Goal: Find specific page/section: Find specific page/section

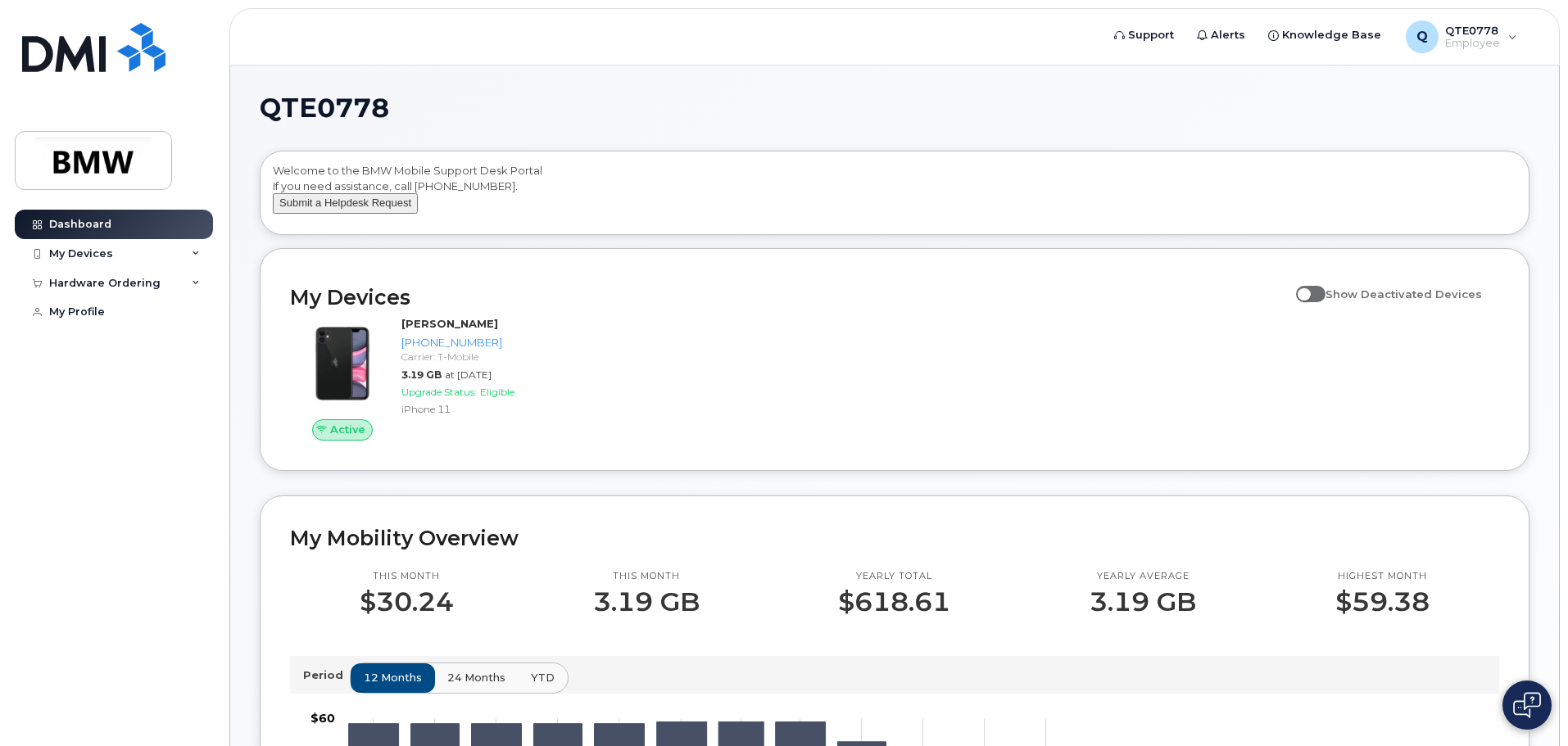
click at [336, 214] on button "Submit a Helpdesk Request" at bounding box center [345, 203] width 145 height 20
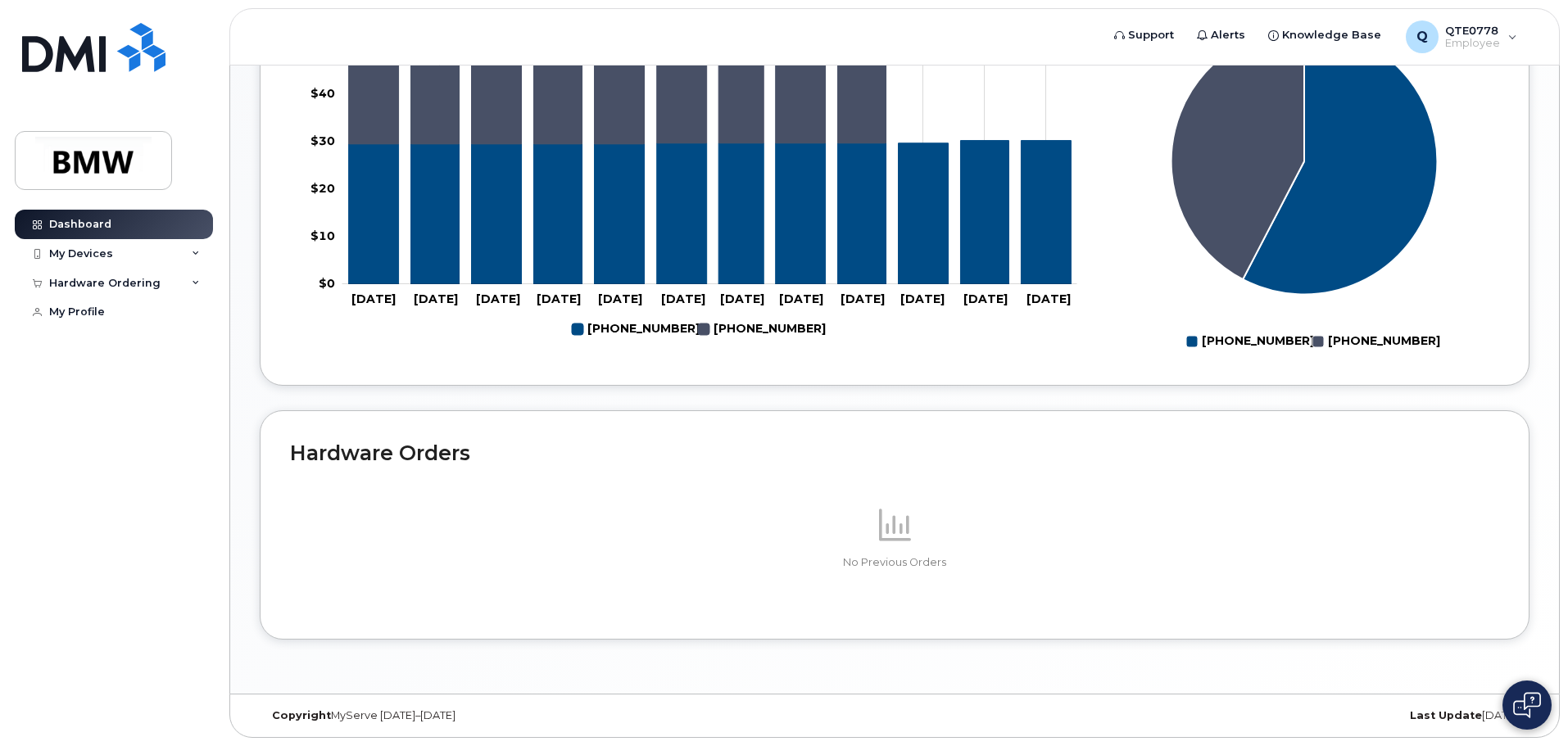
scroll to position [735, 0]
click at [127, 248] on div "My Devices" at bounding box center [114, 254] width 198 height 30
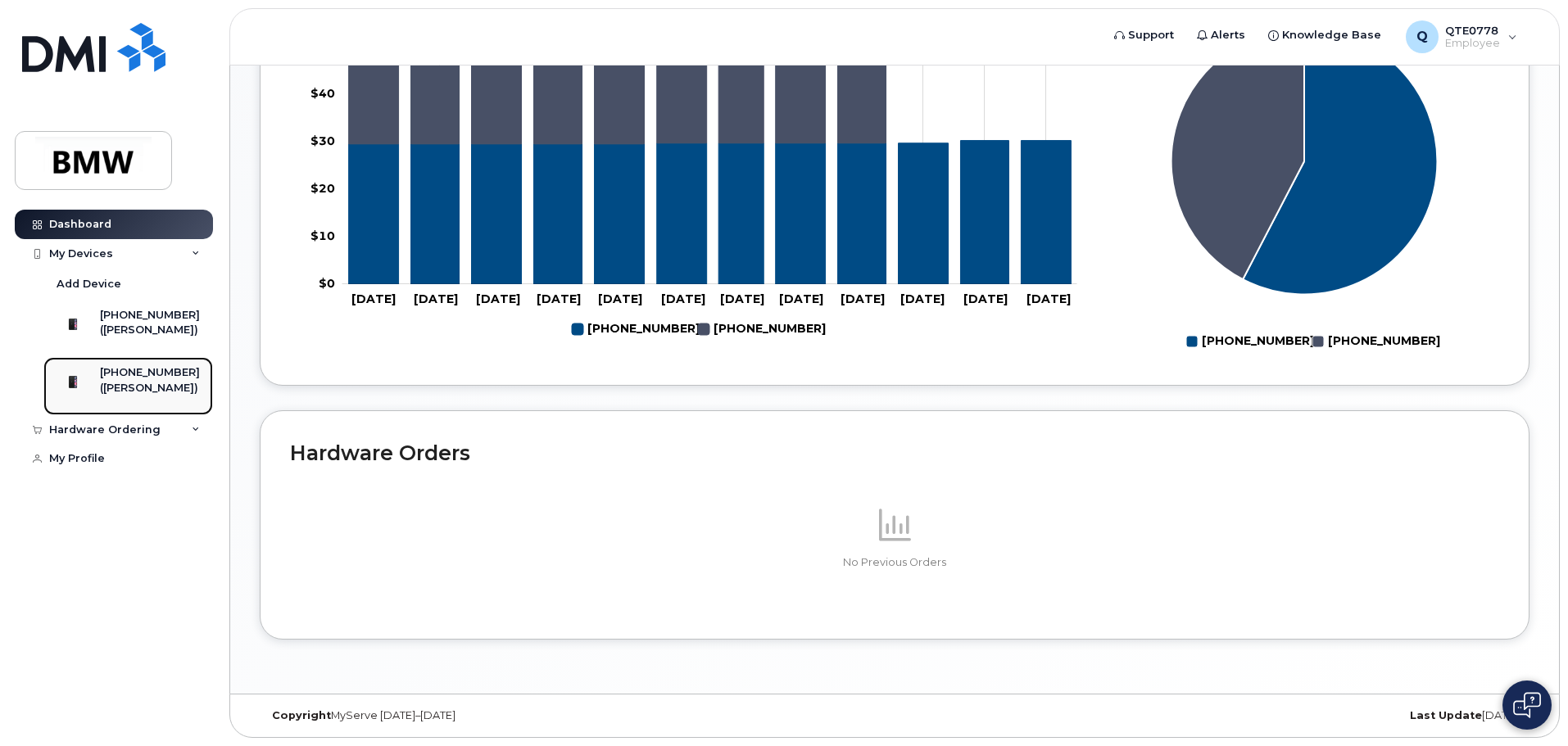
click at [81, 389] on img at bounding box center [73, 382] width 17 height 17
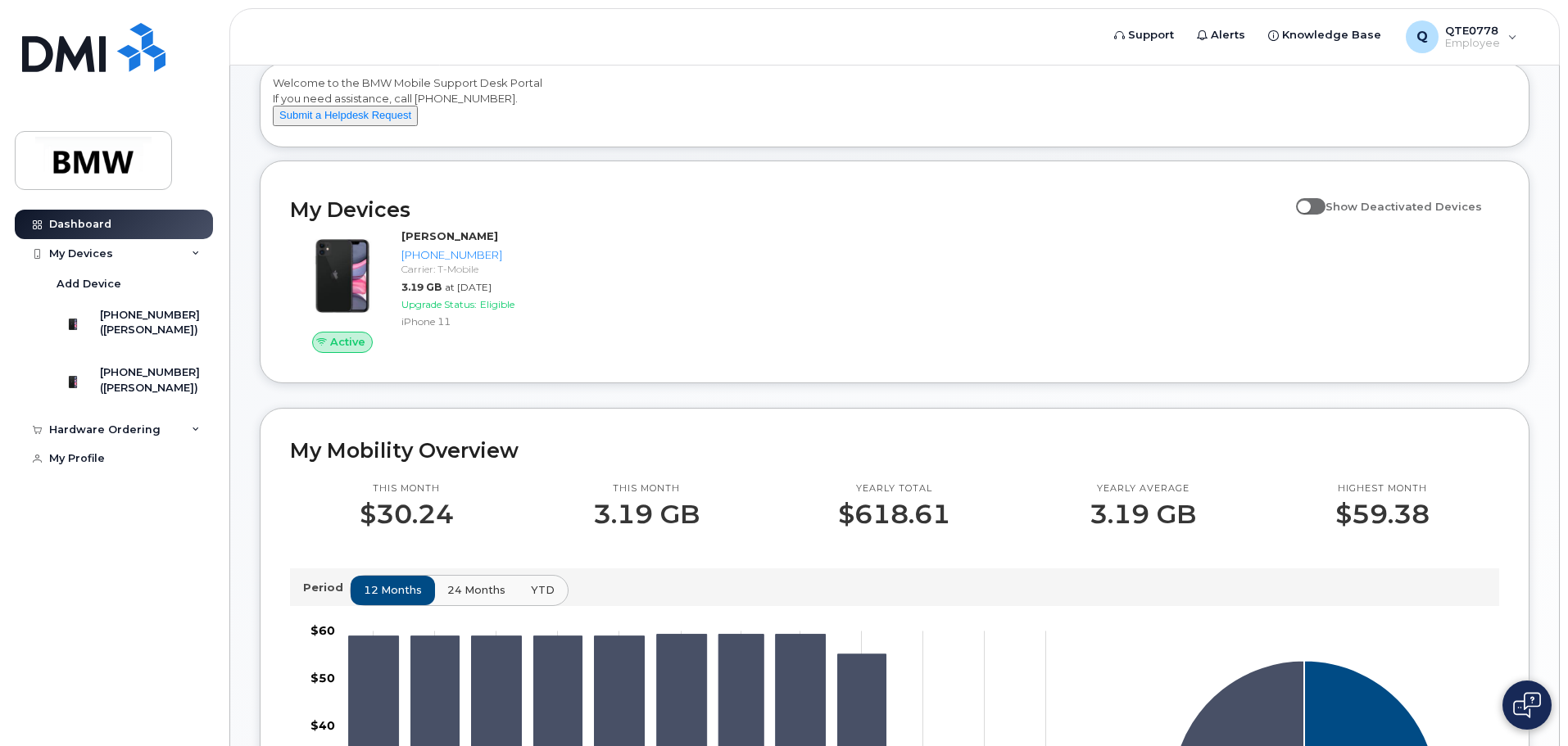
scroll to position [0, 0]
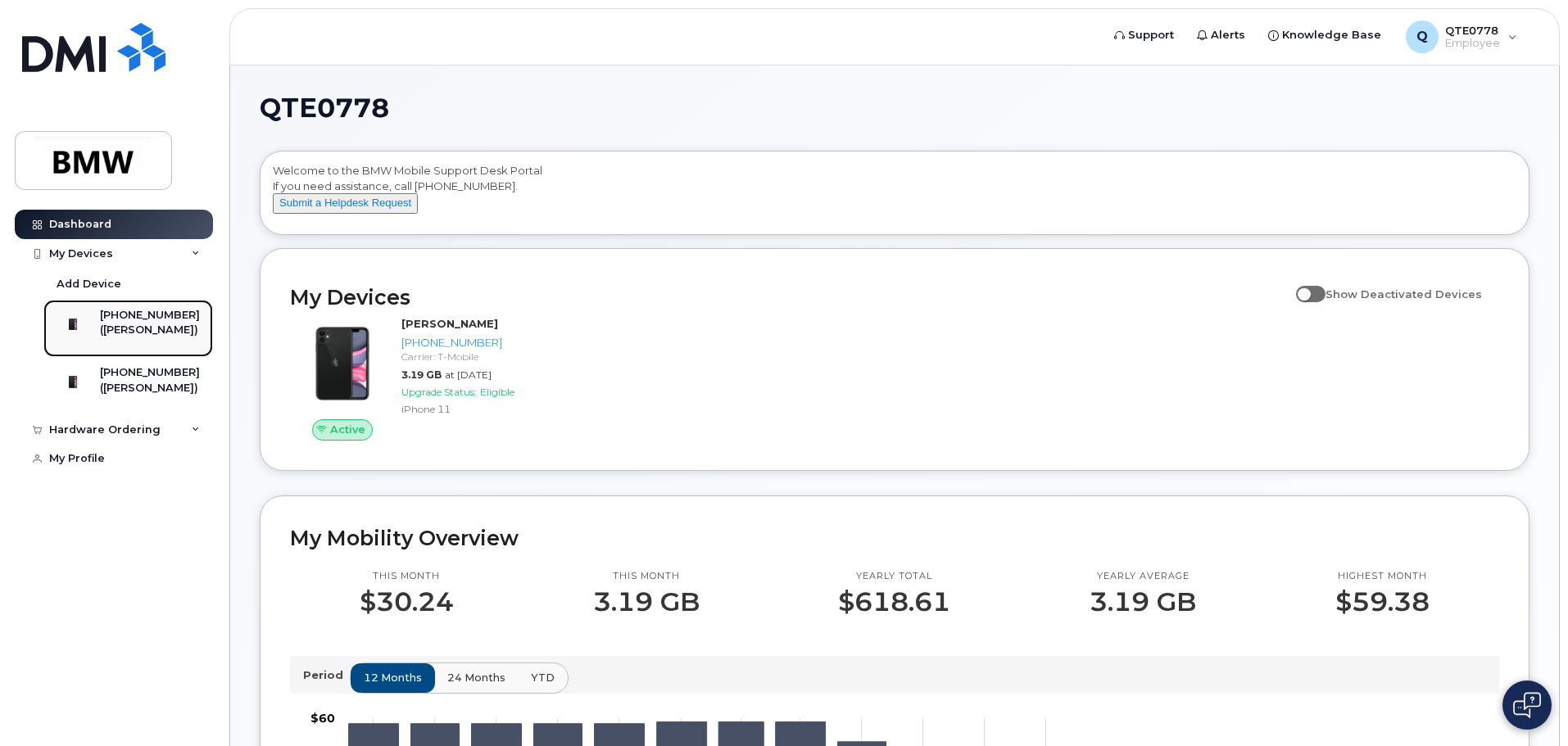
click at [130, 335] on div "([PERSON_NAME])" at bounding box center [150, 330] width 100 height 15
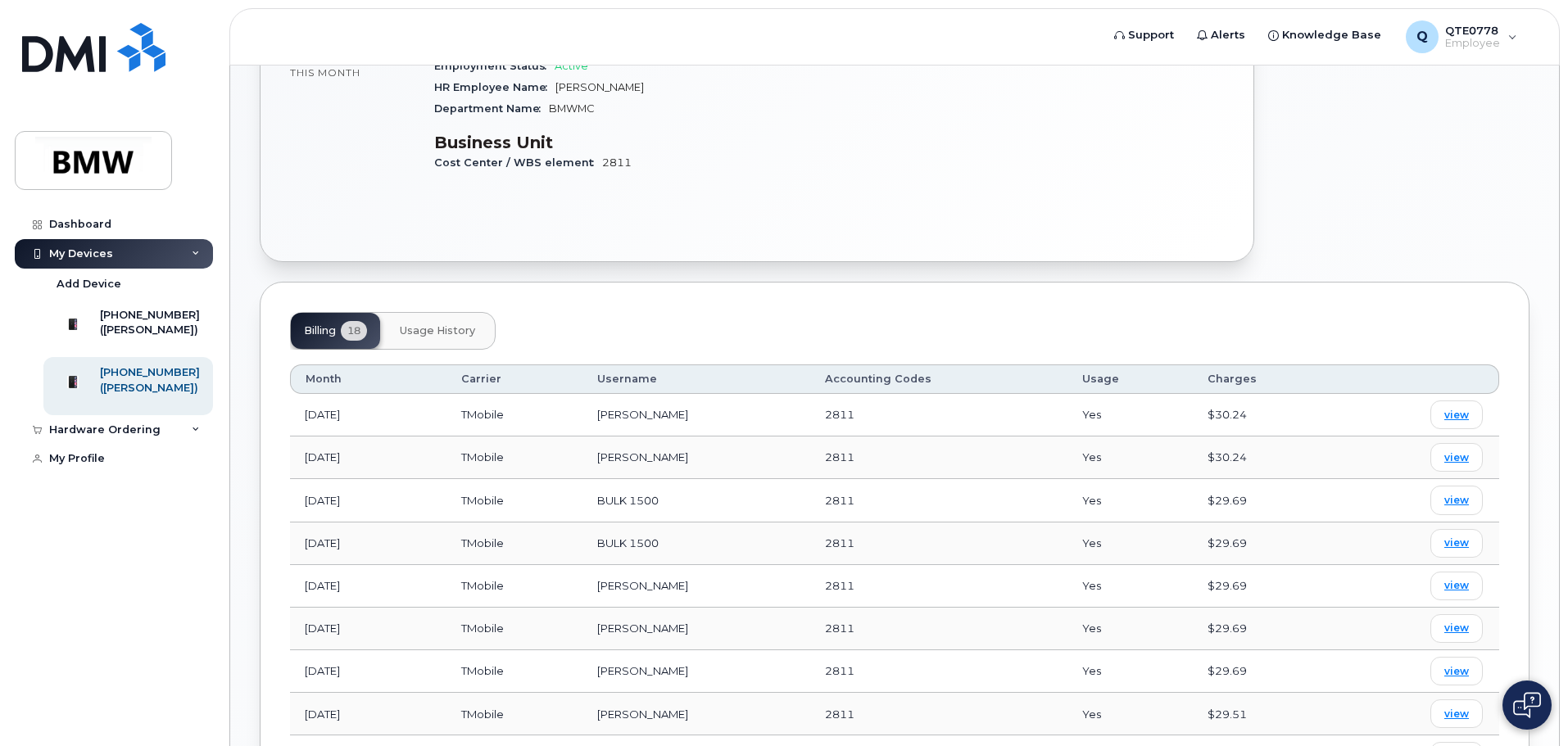
scroll to position [410, 0]
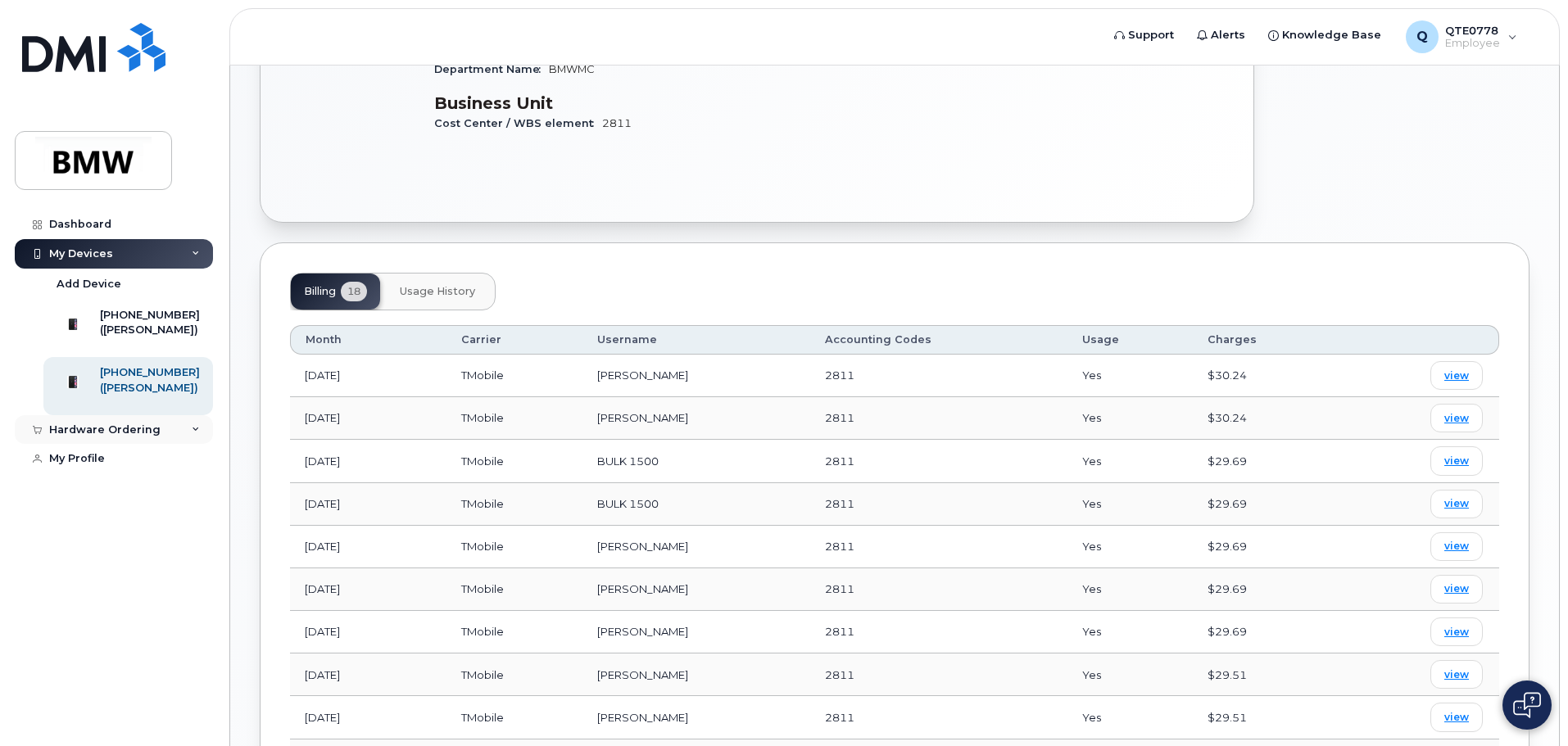
click at [116, 436] on div "Hardware Ordering" at bounding box center [104, 430] width 112 height 13
click at [72, 497] on div "My Profile" at bounding box center [77, 491] width 55 height 13
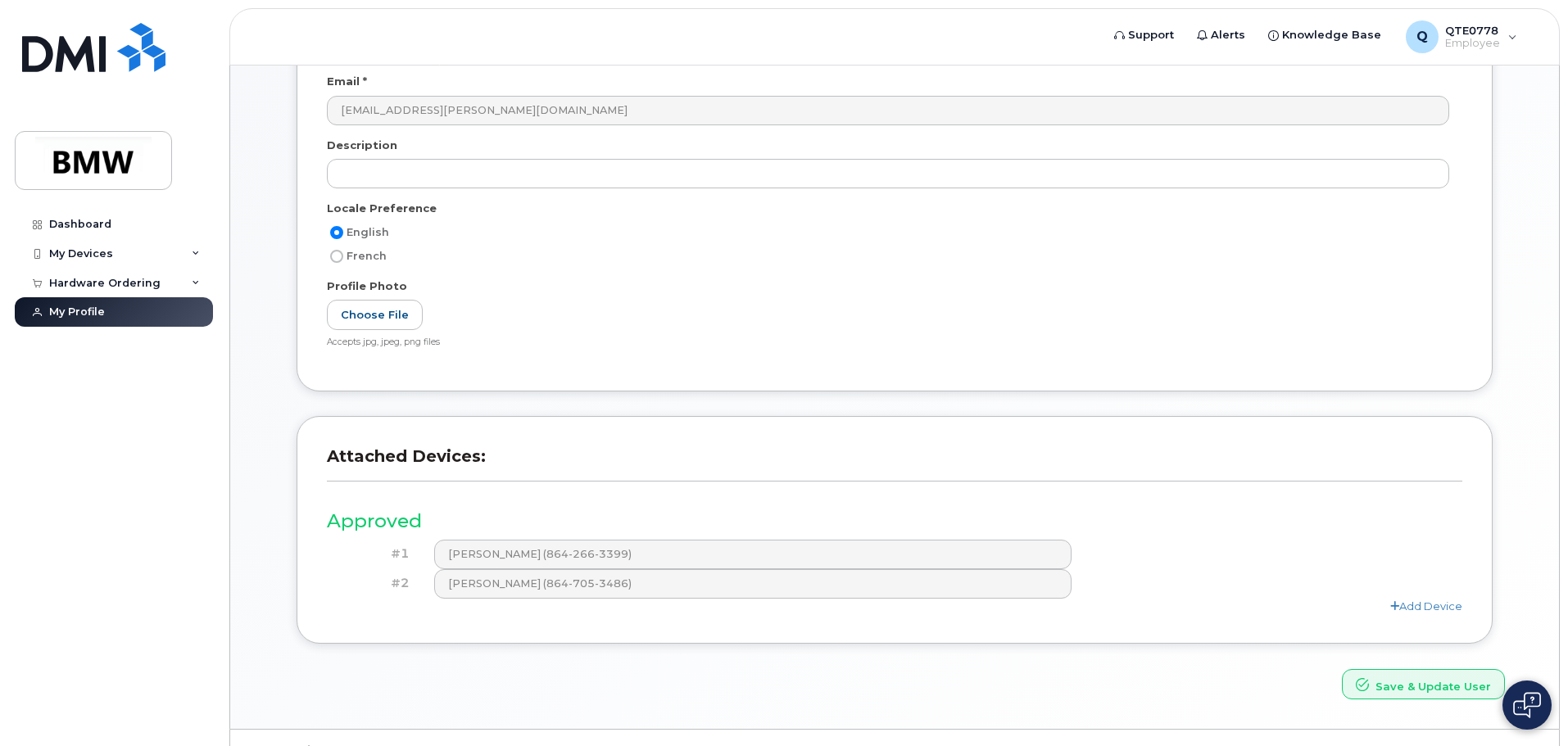
scroll to position [246, 0]
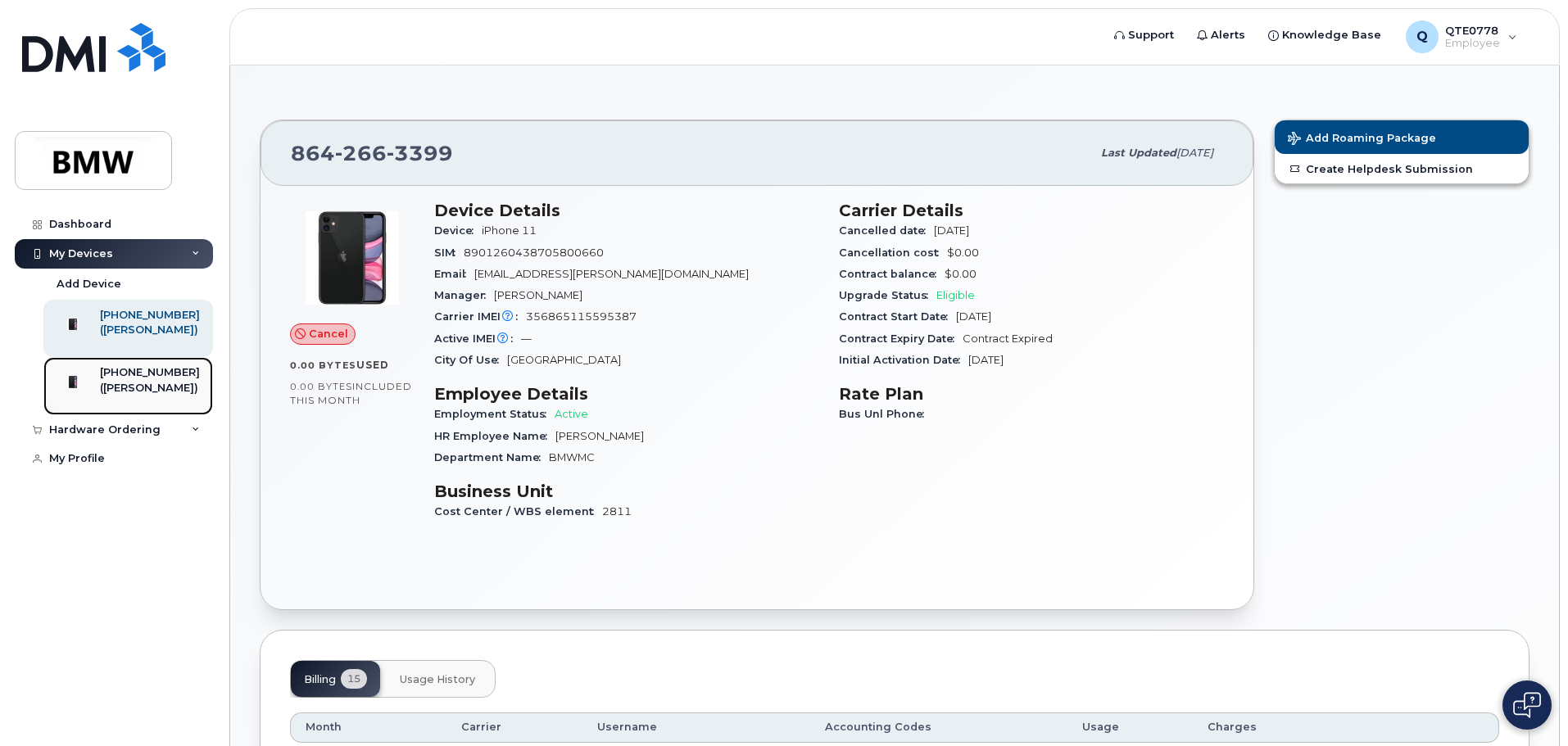
click at [191, 396] on div "([PERSON_NAME])" at bounding box center [150, 388] width 100 height 15
